Goal: Transaction & Acquisition: Subscribe to service/newsletter

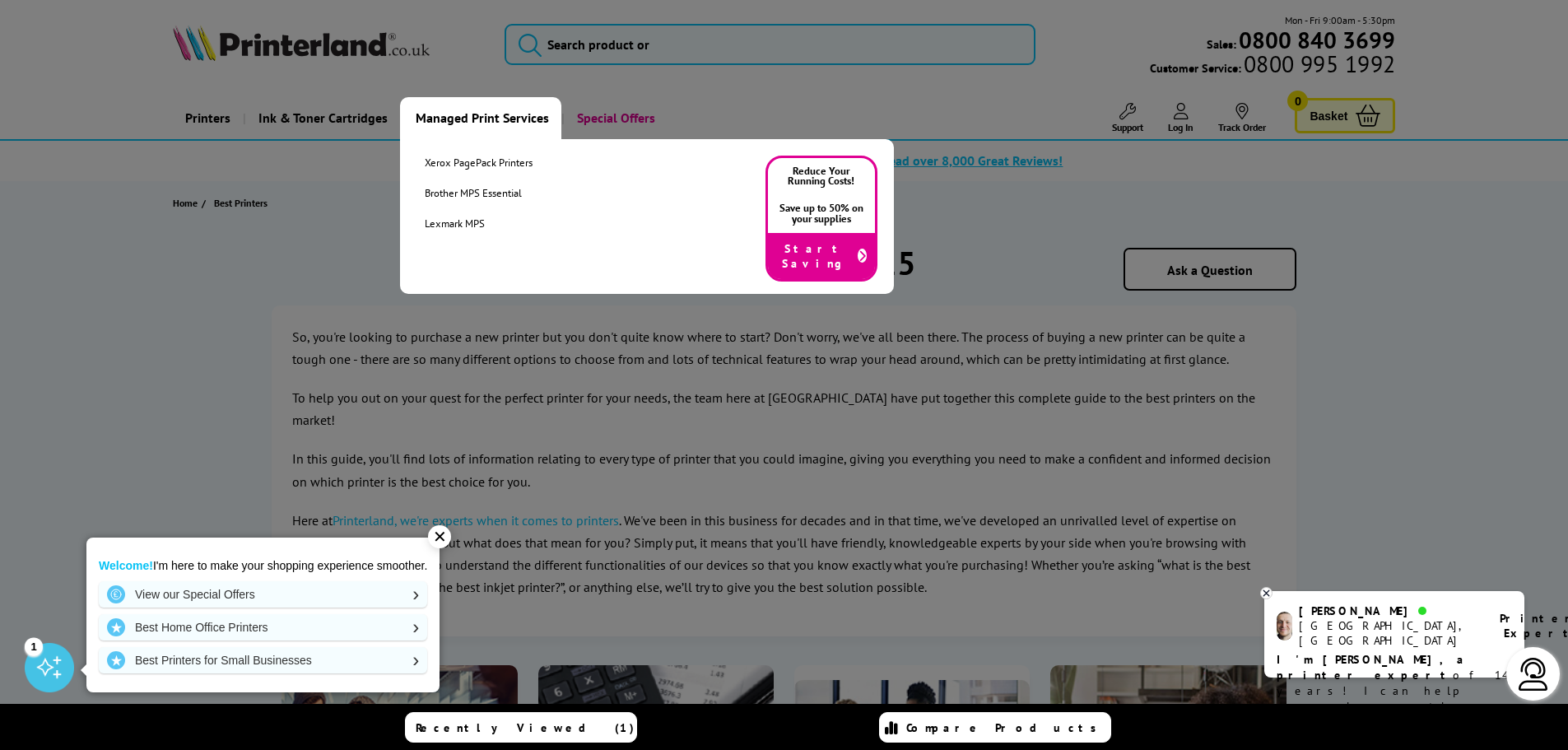
click at [478, 118] on link "Managed Print Services" at bounding box center [481, 118] width 162 height 42
